Goal: Task Accomplishment & Management: Use online tool/utility

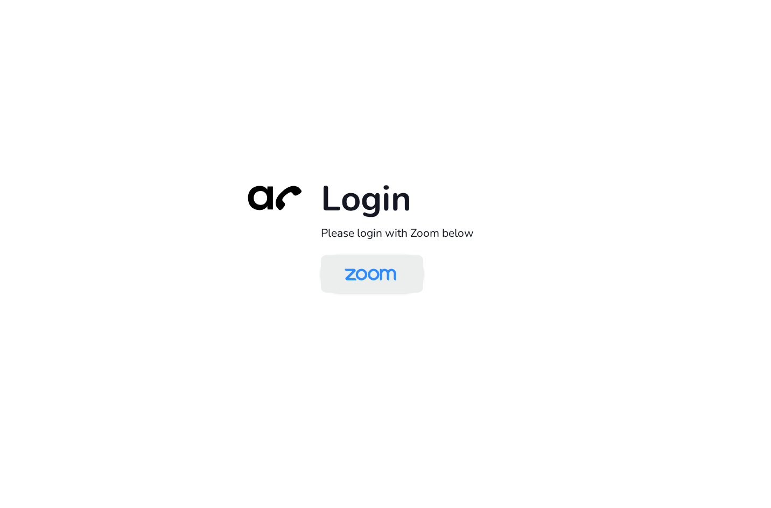
click at [375, 283] on img at bounding box center [370, 274] width 74 height 35
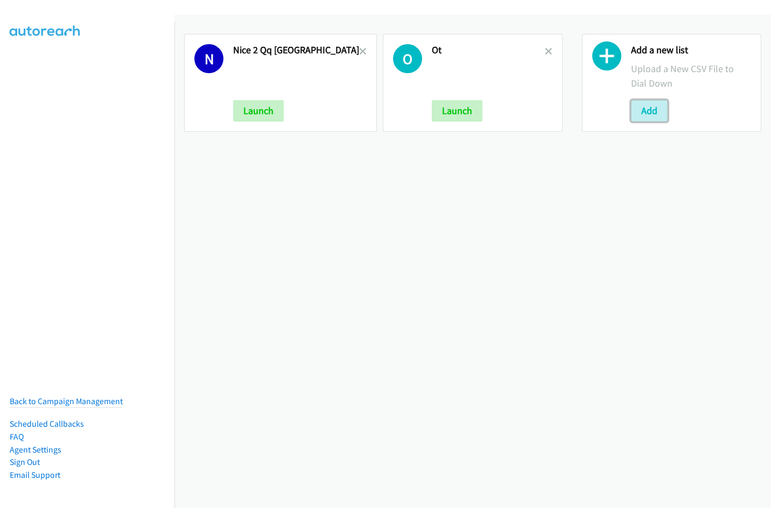
drag, startPoint x: 652, startPoint y: 113, endPoint x: 554, endPoint y: 134, distance: 100.6
click at [652, 113] on button "Add" at bounding box center [649, 111] width 37 height 22
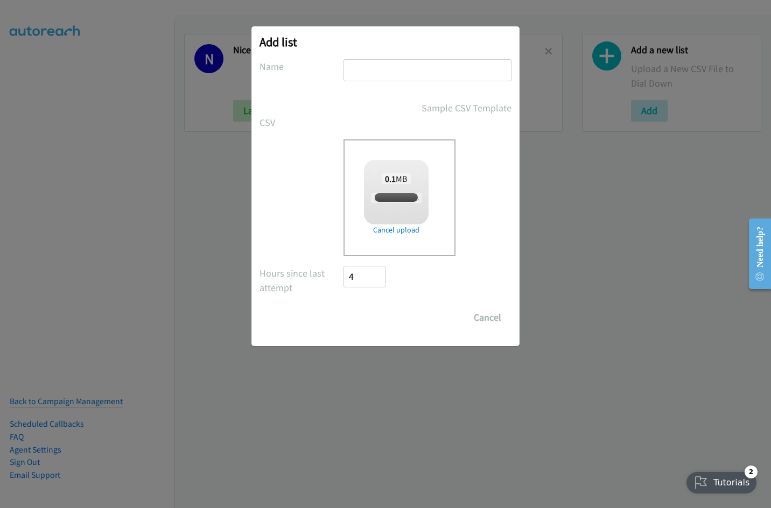
click at [418, 70] on input "text" at bounding box center [428, 70] width 168 height 22
type input "NICE PH"
checkbox input "true"
type input "NICE PH"
click at [366, 317] on input "Save List" at bounding box center [372, 318] width 57 height 22
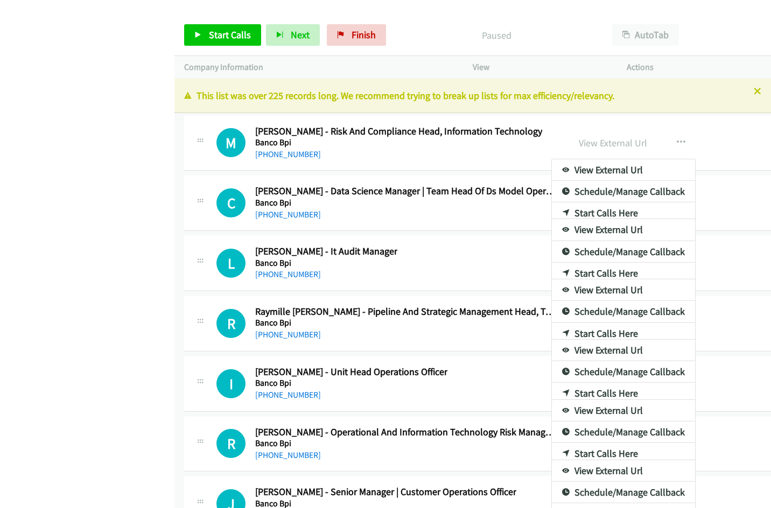
click at [102, 107] on div at bounding box center [385, 254] width 771 height 508
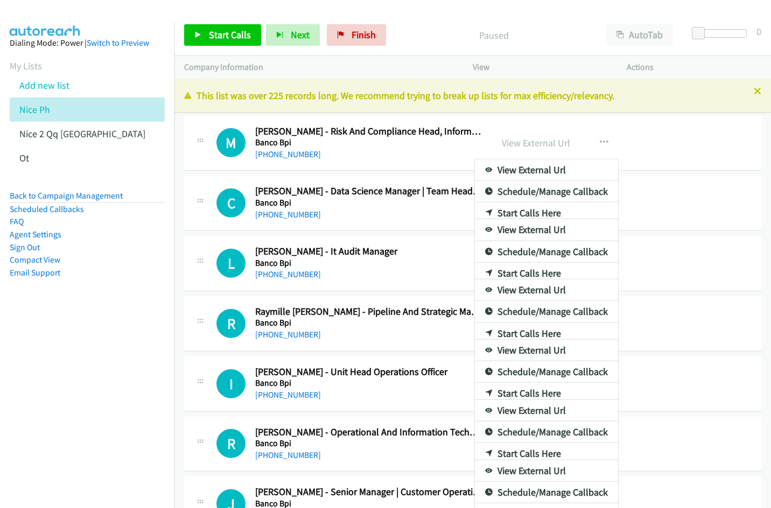
click at [650, 0] on div "Start Calls Pause Next Finish Paused AutoTab AutoTab 0 Company Information Info…" at bounding box center [385, 0] width 771 height 0
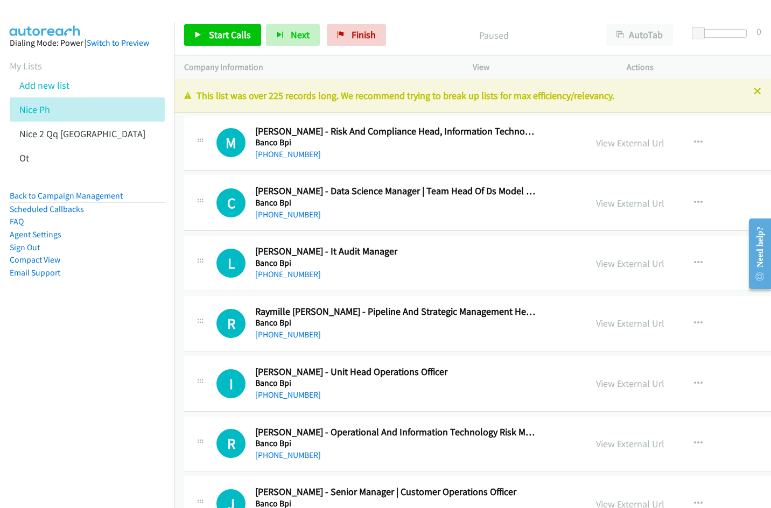
drag, startPoint x: 88, startPoint y: 369, endPoint x: 165, endPoint y: 282, distance: 116.3
click at [88, 369] on nav "Dialing Mode: Power | Switch to Preview My Lists Add new list Nice Ph Nice 2 Qq…" at bounding box center [87, 276] width 175 height 508
click at [405, 8] on div at bounding box center [380, 20] width 761 height 41
click at [649, 34] on button "AutoTab" at bounding box center [639, 35] width 67 height 22
click at [596, 142] on link "View External Url" at bounding box center [630, 143] width 68 height 12
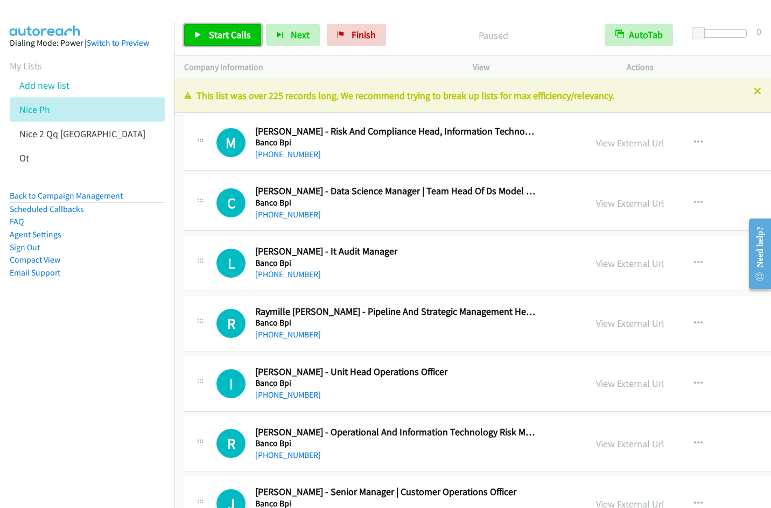
click at [216, 36] on span "Start Calls" at bounding box center [230, 35] width 42 height 12
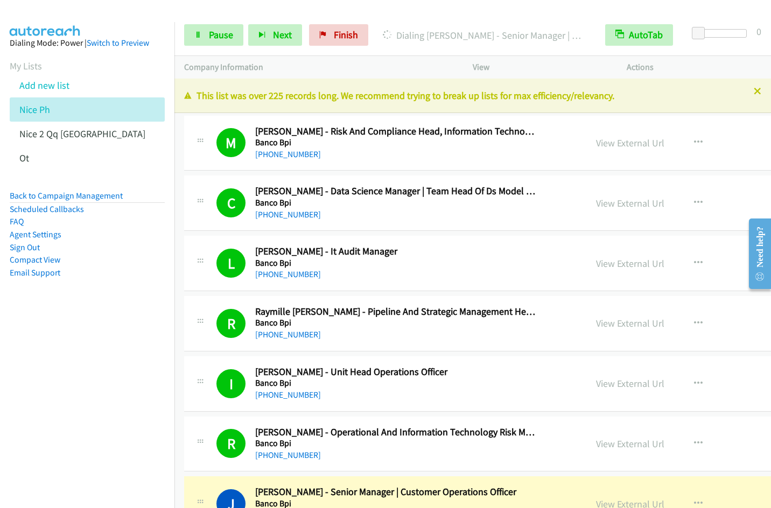
scroll to position [369, 0]
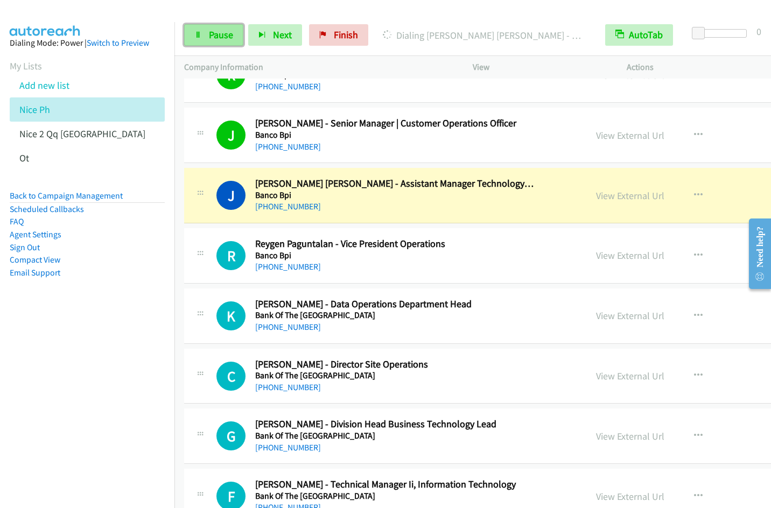
click at [204, 39] on link "Pause" at bounding box center [213, 35] width 59 height 22
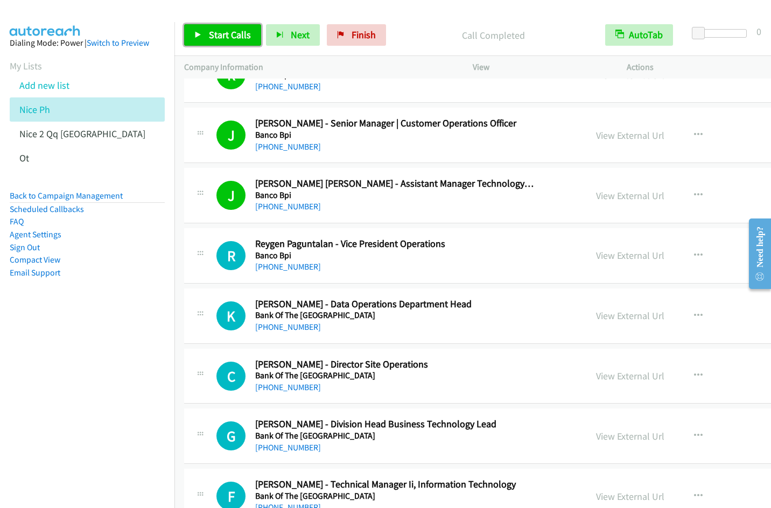
click at [219, 37] on span "Start Calls" at bounding box center [230, 35] width 42 height 12
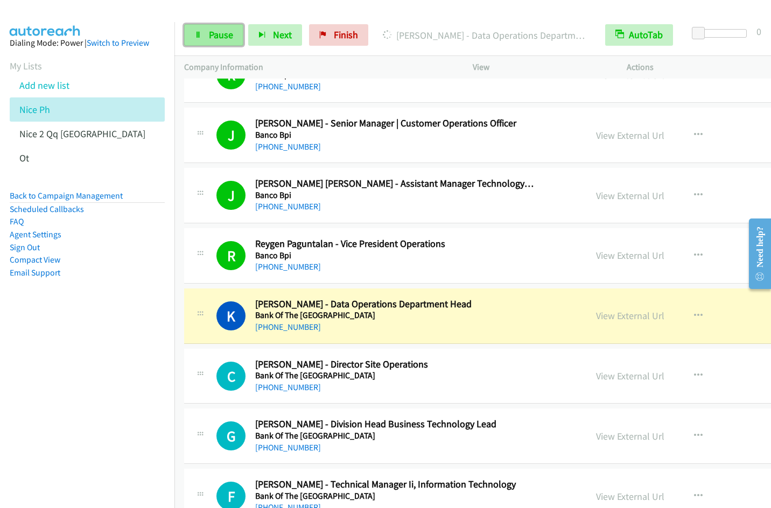
click at [211, 39] on span "Pause" at bounding box center [221, 35] width 24 height 12
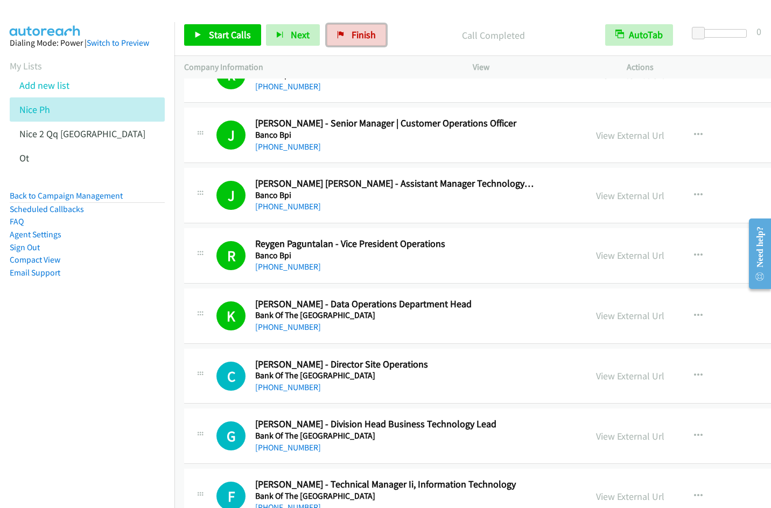
drag, startPoint x: 363, startPoint y: 39, endPoint x: 405, endPoint y: 3, distance: 55.7
click at [363, 39] on span "Finish" at bounding box center [364, 35] width 24 height 12
